Goal: Book appointment/travel/reservation

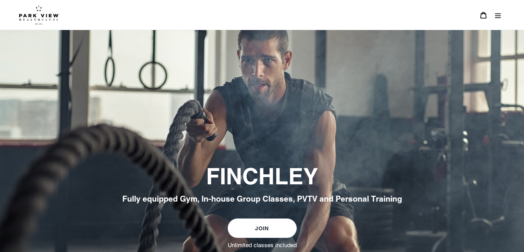
click at [498, 15] on icon "Menu" at bounding box center [498, 15] width 6 height 5
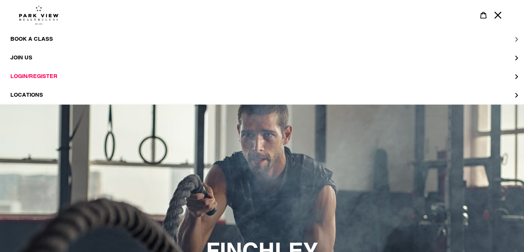
click at [44, 39] on span "BOOK A CLASS" at bounding box center [31, 38] width 43 height 7
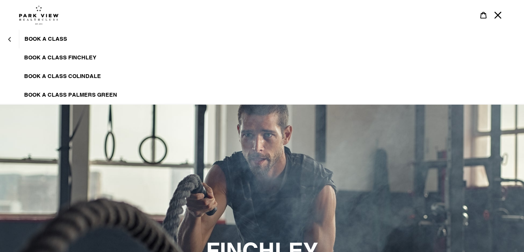
click at [76, 58] on span "BOOK A CLASS FINCHLEY" at bounding box center [60, 57] width 72 height 7
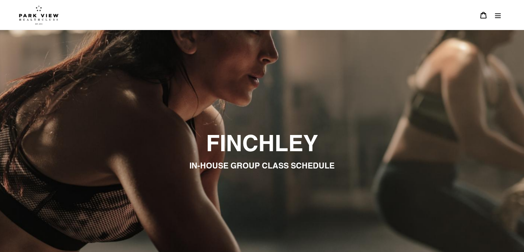
click at [500, 13] on icon "Menu" at bounding box center [498, 15] width 6 height 5
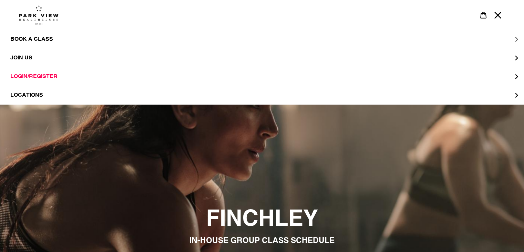
click at [50, 39] on span "BOOK A CLASS" at bounding box center [31, 38] width 43 height 7
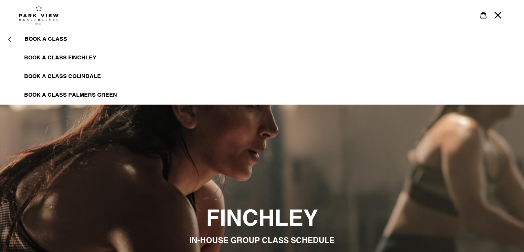
click at [90, 98] on span "BOOK A CLASS PALMERS GREEN" at bounding box center [70, 94] width 93 height 7
